Goal: Task Accomplishment & Management: Use online tool/utility

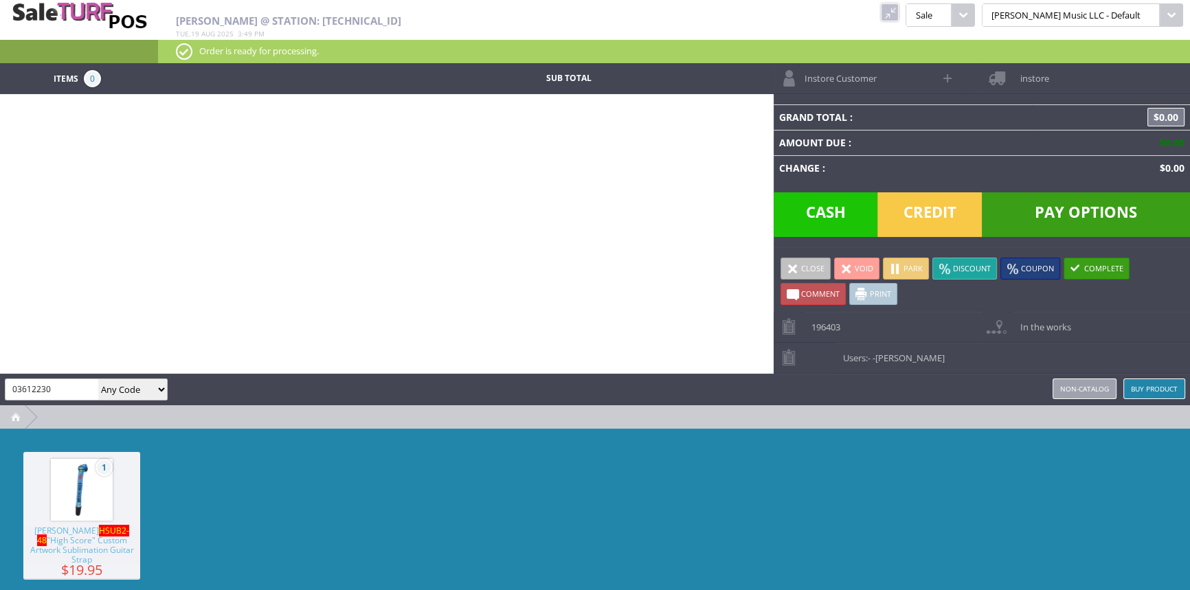
type input "03612230"
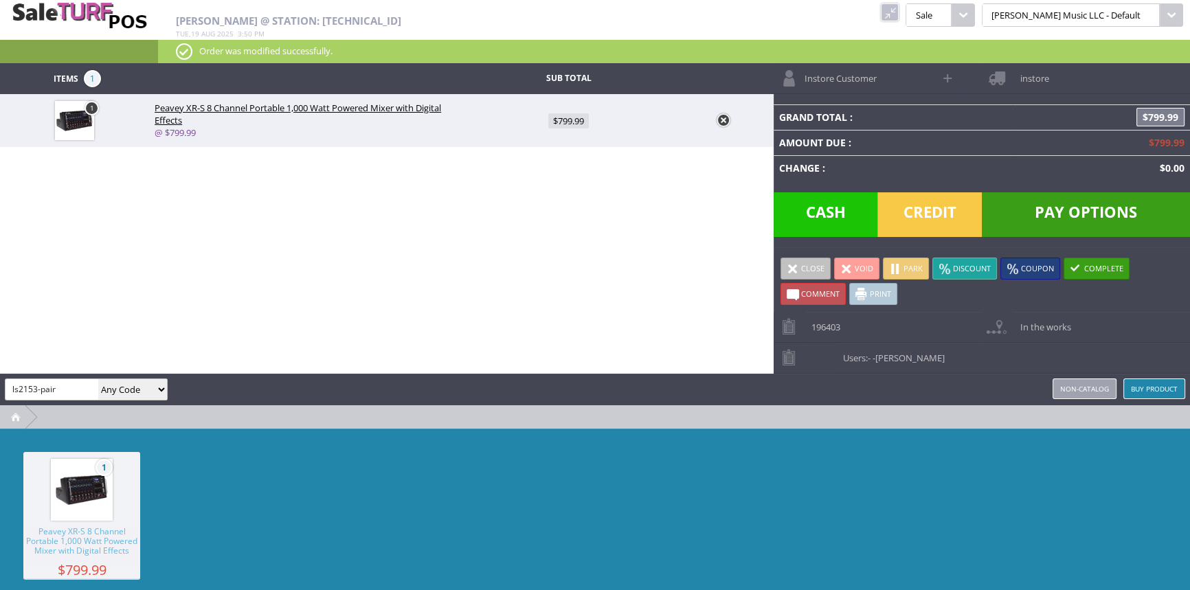
type input "ls2153-pair"
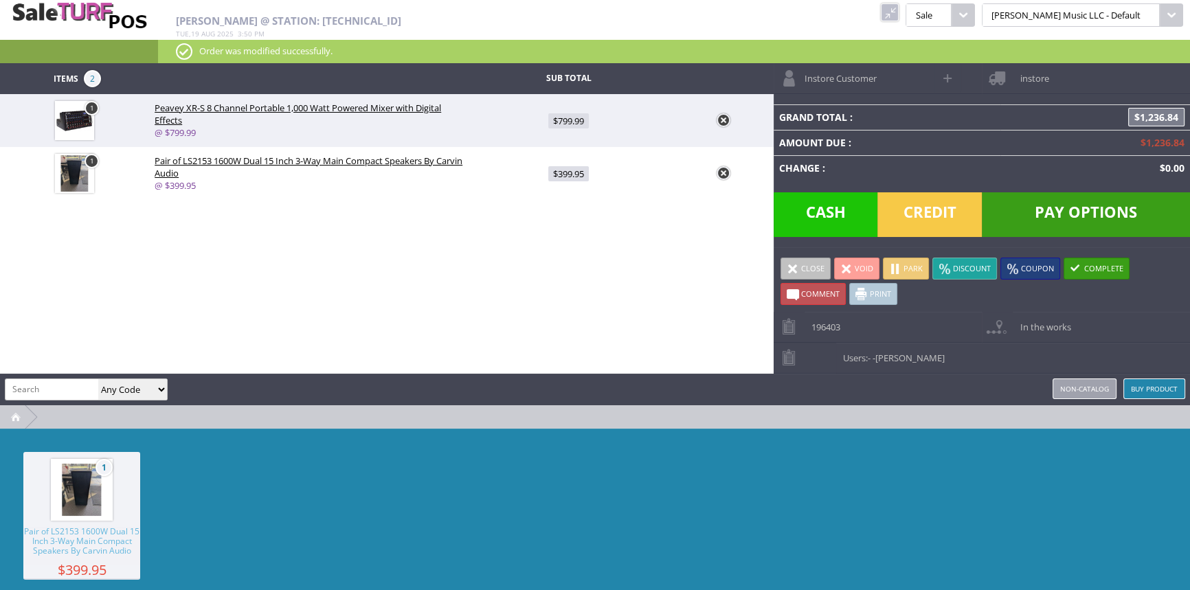
click at [565, 122] on span "$799.99" at bounding box center [568, 120] width 41 height 15
type input "799.99"
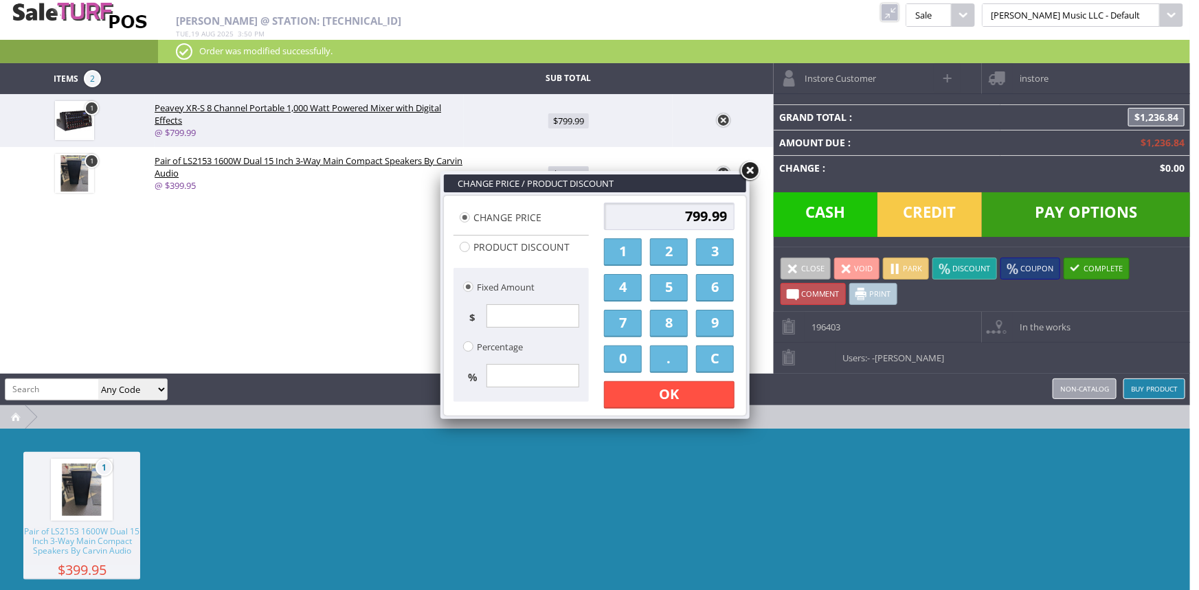
click at [688, 218] on input "799.99" at bounding box center [669, 216] width 130 height 27
type input "749.99"
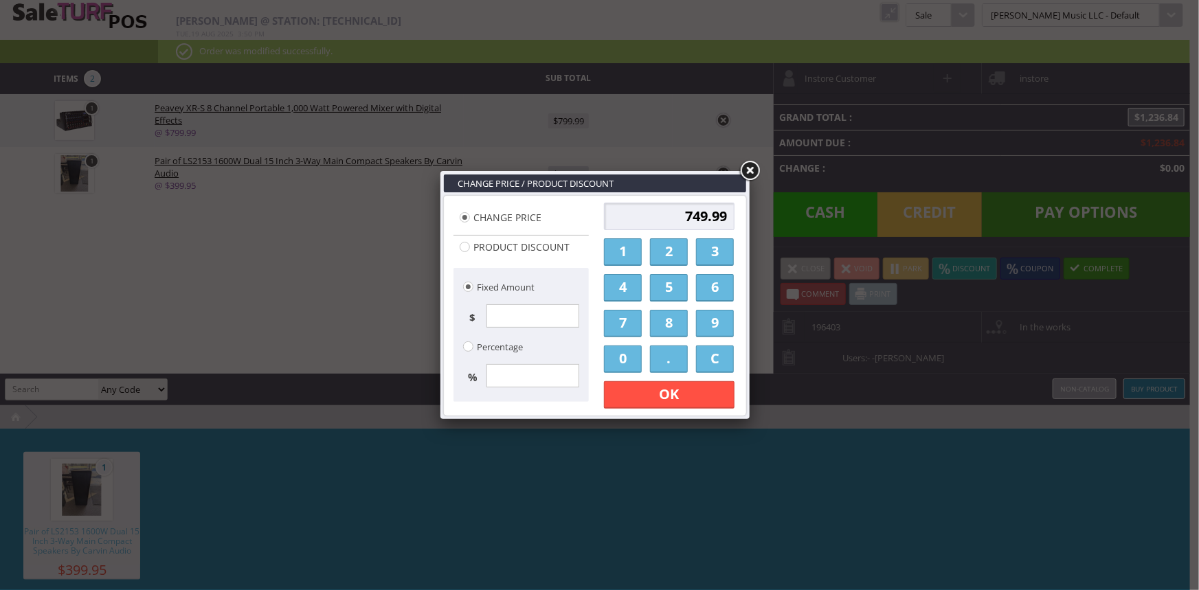
click at [672, 386] on link "OK" at bounding box center [669, 394] width 130 height 27
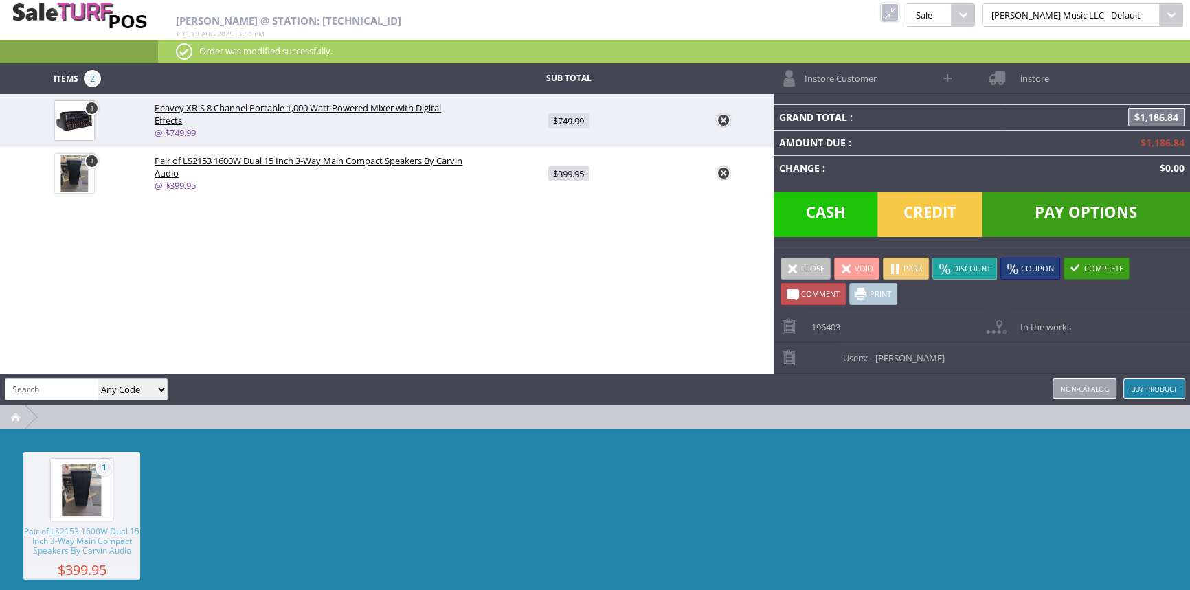
click at [946, 214] on span "Credit" at bounding box center [929, 214] width 104 height 45
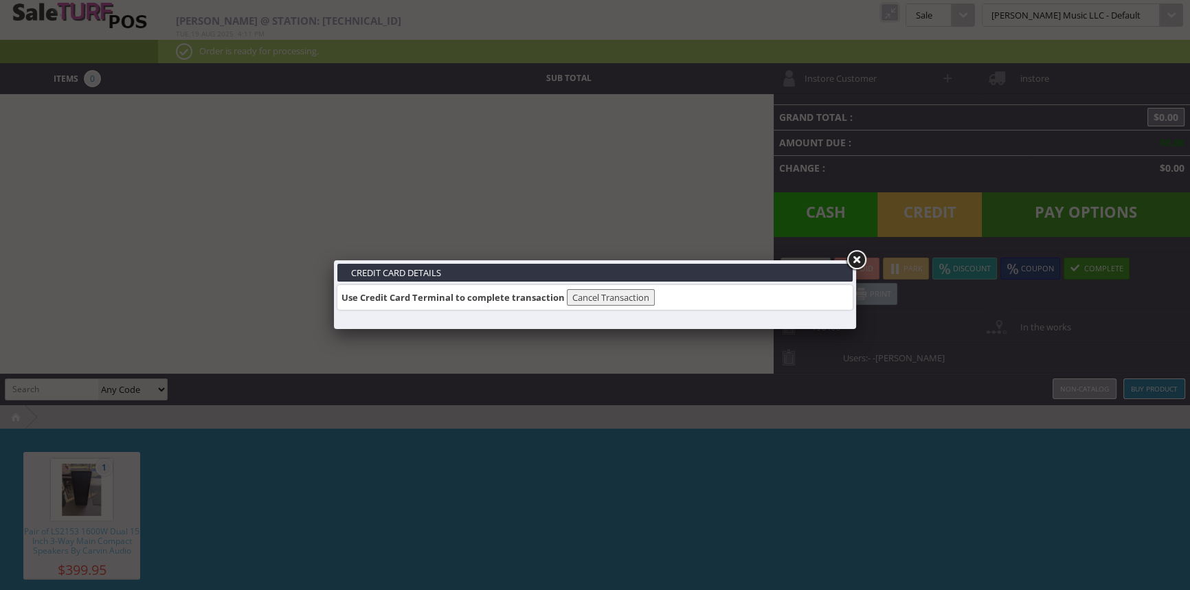
click at [860, 256] on link at bounding box center [855, 260] width 25 height 25
drag, startPoint x: 857, startPoint y: 254, endPoint x: 865, endPoint y: 94, distance: 160.2
click at [857, 252] on link at bounding box center [855, 260] width 25 height 25
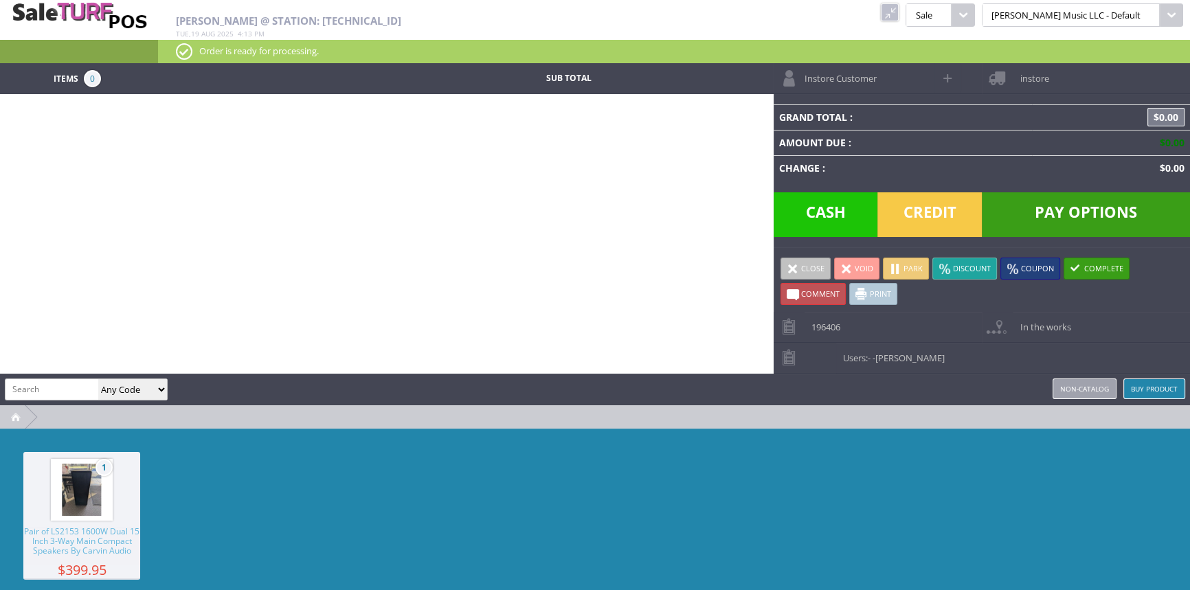
click at [898, 6] on link at bounding box center [890, 12] width 18 height 18
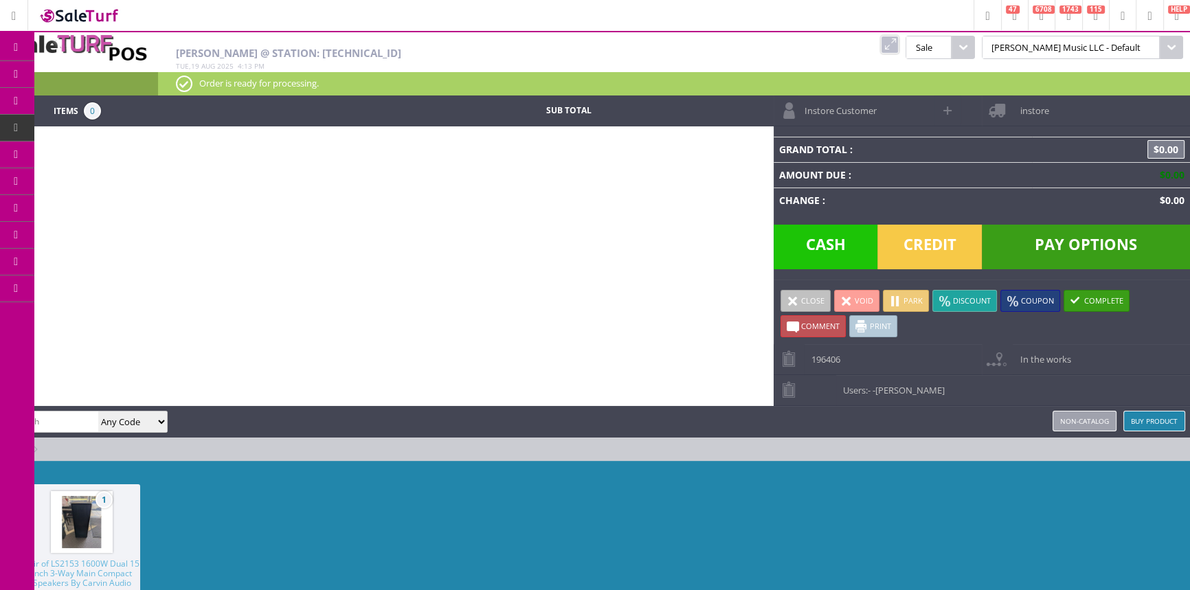
click at [133, 75] on link "Products" at bounding box center [106, 74] width 144 height 27
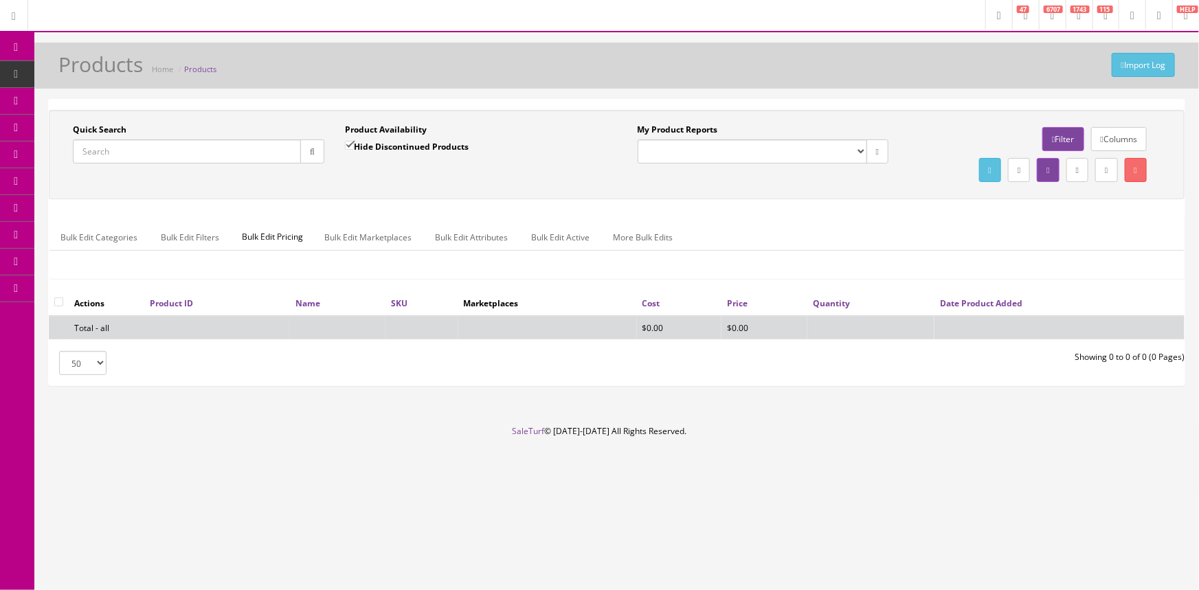
click at [203, 150] on input "Quick Search" at bounding box center [187, 151] width 228 height 24
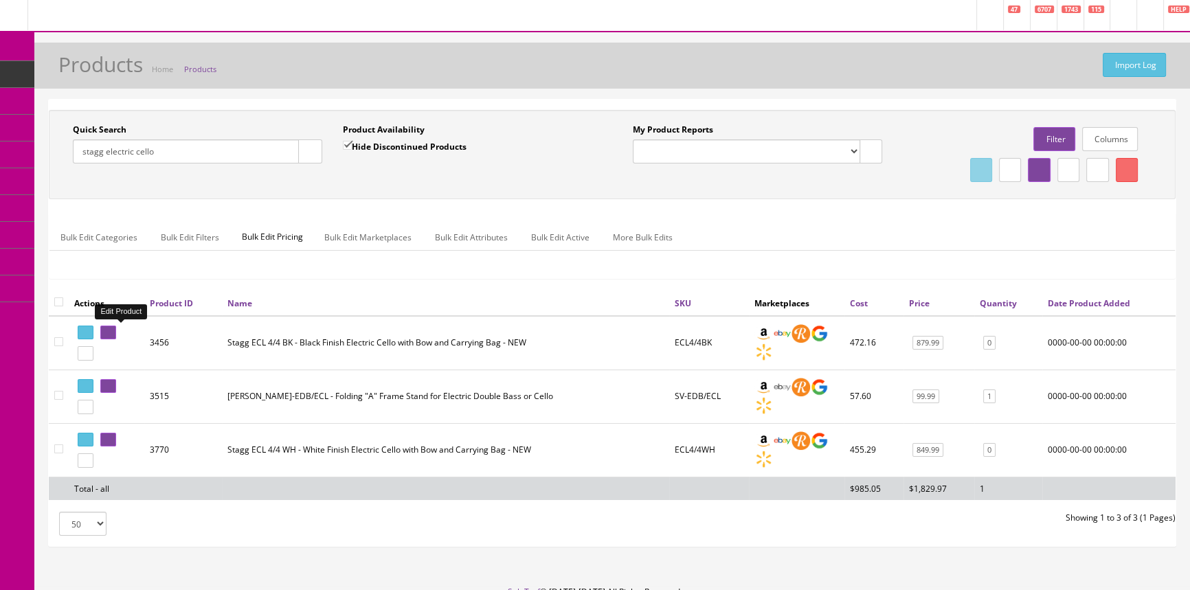
type input "stagg electric cello"
click at [107, 329] on icon at bounding box center [105, 333] width 3 height 8
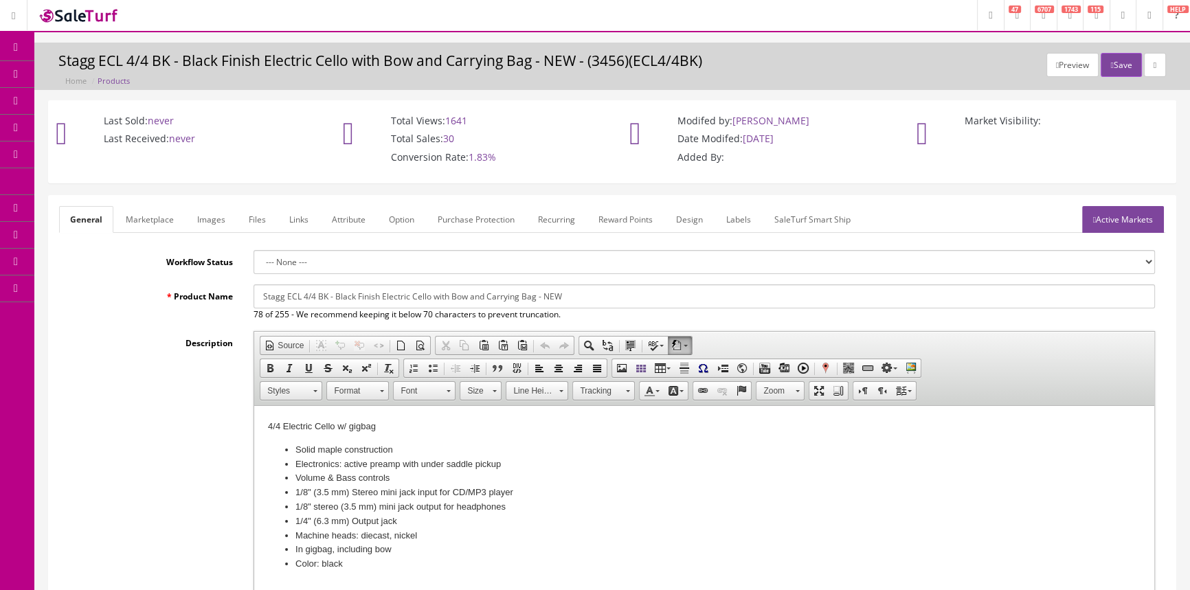
click at [206, 216] on link "Images" at bounding box center [211, 219] width 50 height 27
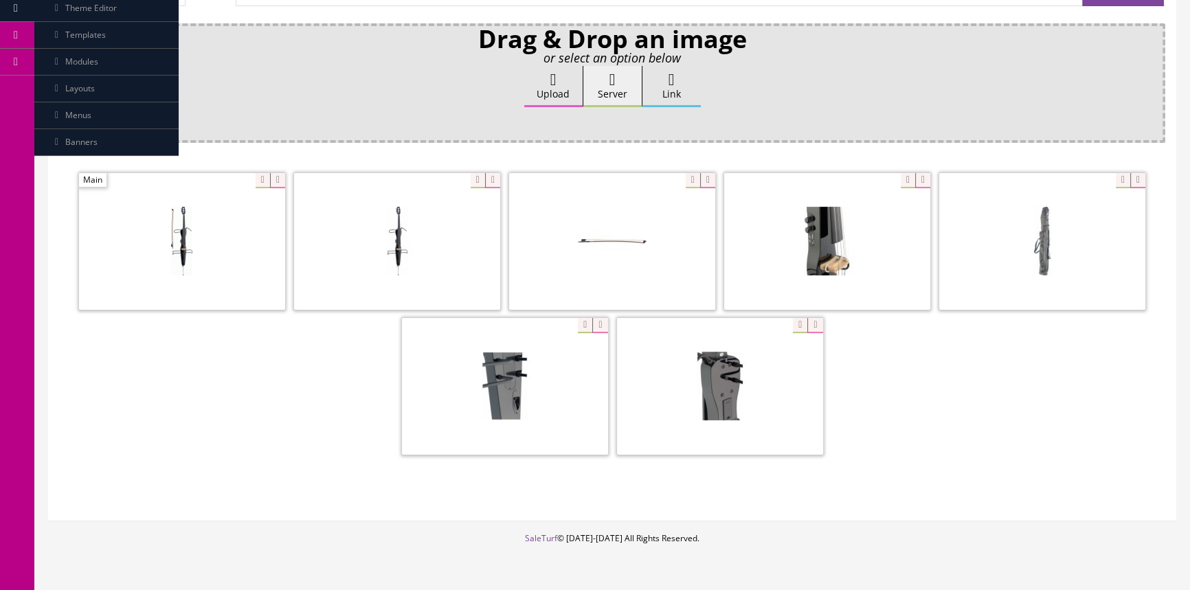
scroll to position [249, 0]
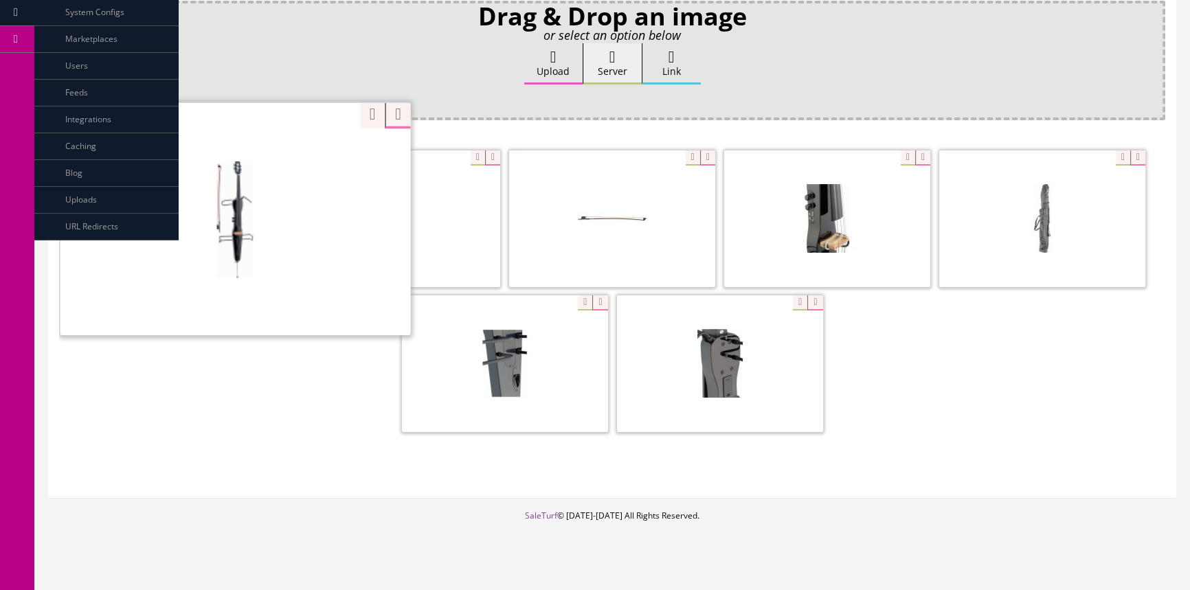
click at [255, 153] on div "Zoom" at bounding box center [235, 219] width 350 height 234
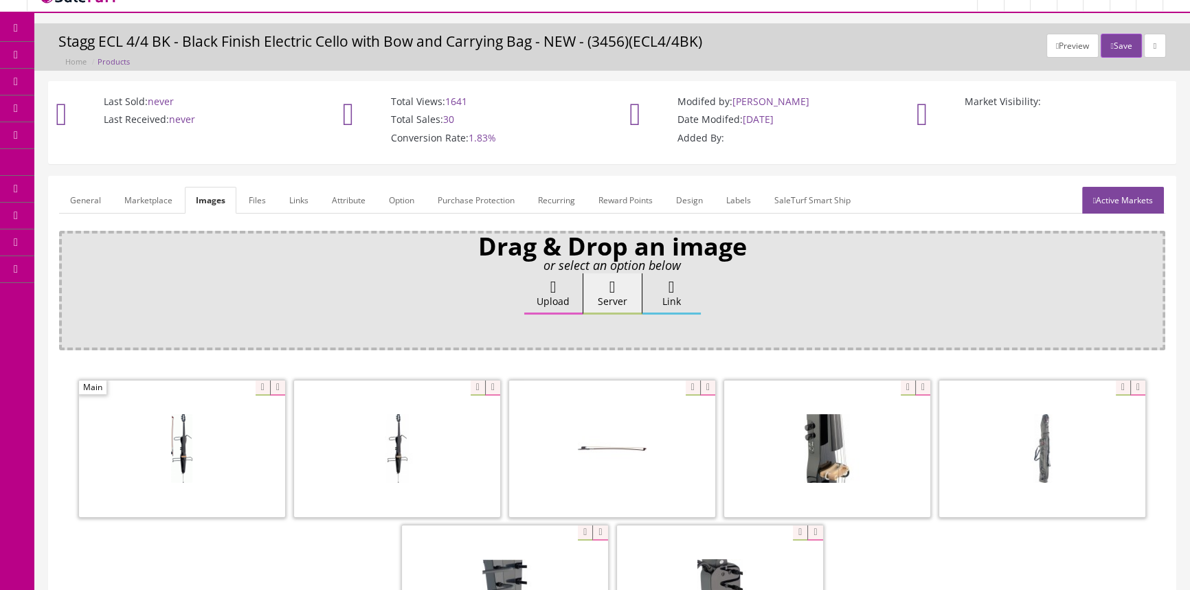
scroll to position [0, 0]
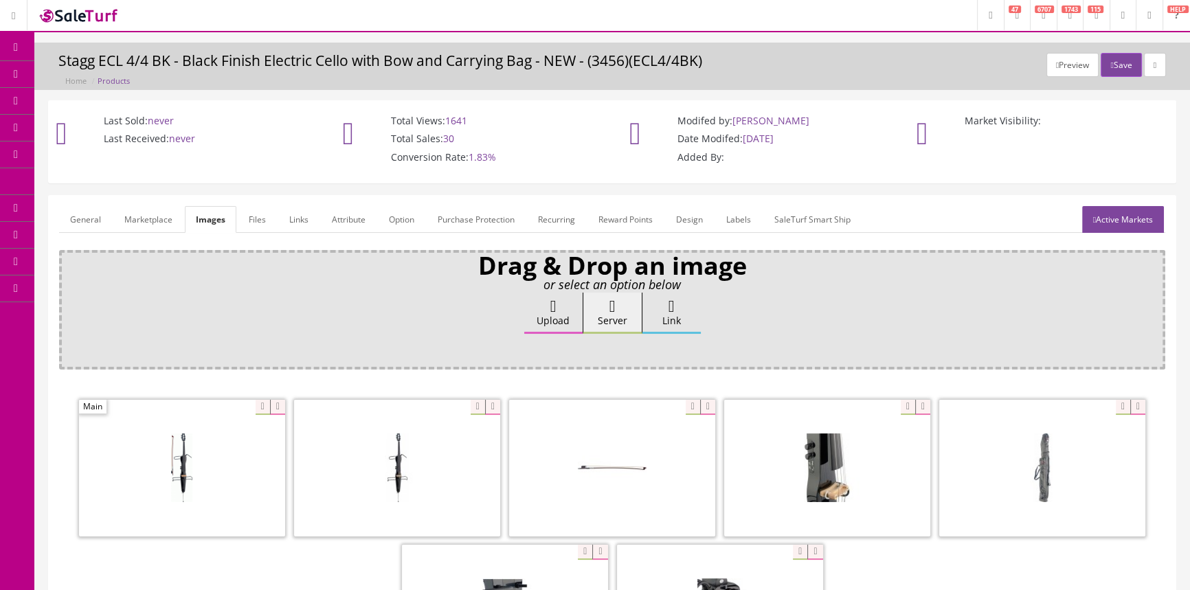
click at [82, 218] on link "General" at bounding box center [85, 219] width 53 height 27
